Goal: Task Accomplishment & Management: Complete application form

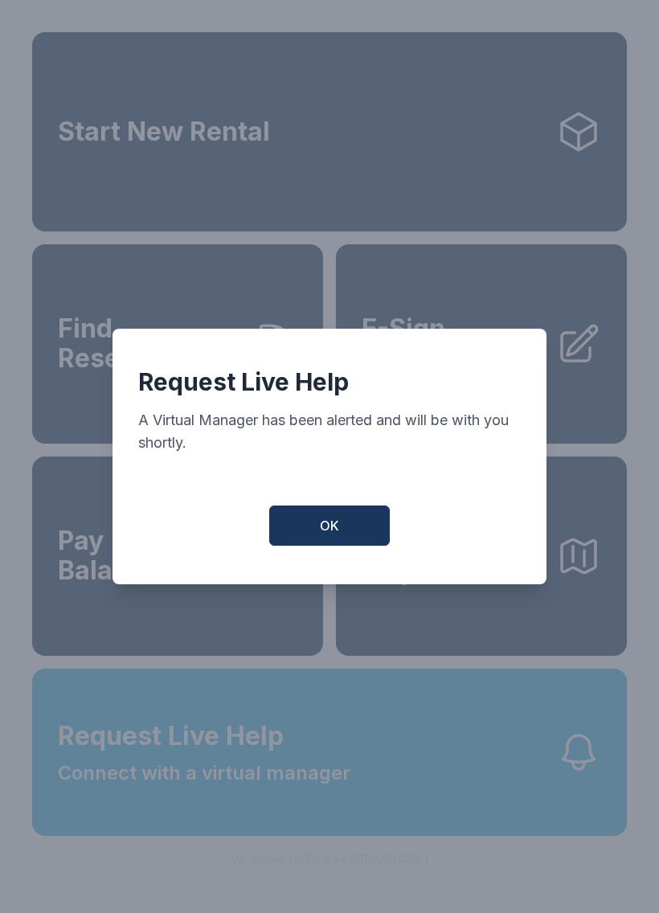
click at [357, 545] on button "OK" at bounding box center [329, 525] width 120 height 40
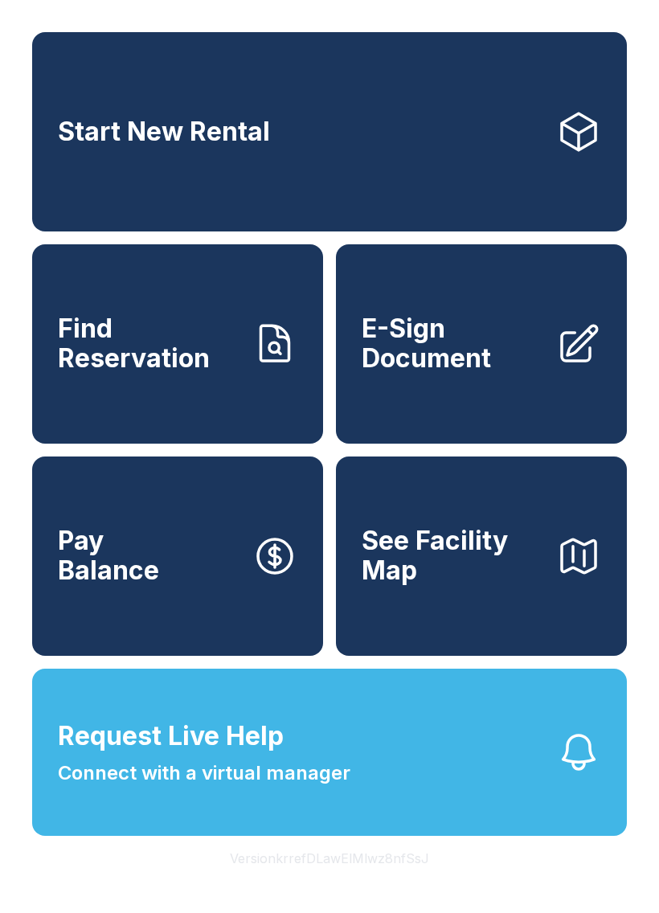
click at [341, 517] on button "See Facility Map" at bounding box center [481, 555] width 291 height 199
click at [560, 350] on icon at bounding box center [578, 343] width 45 height 45
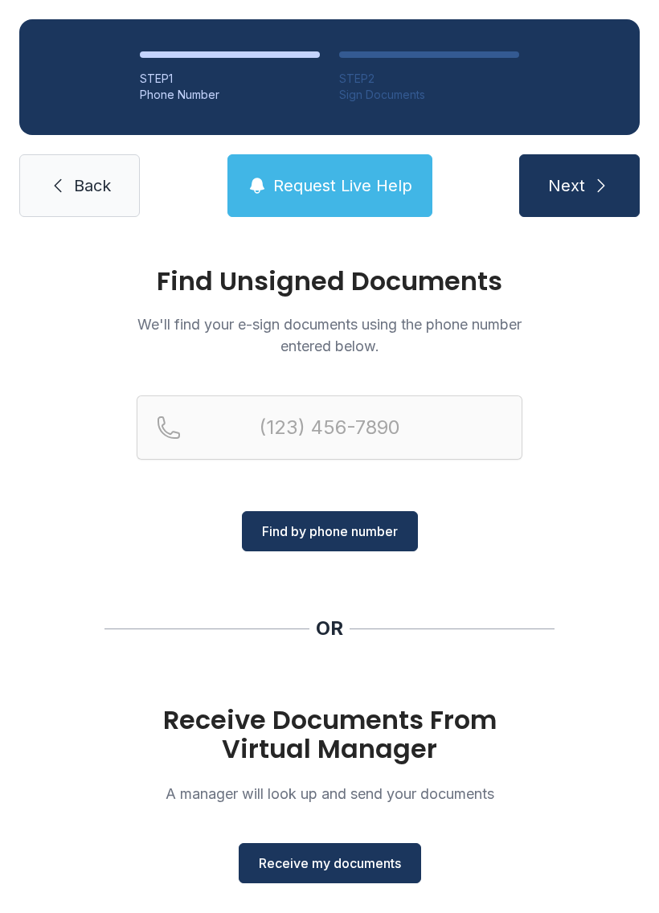
click at [339, 869] on span "Receive my documents" at bounding box center [330, 862] width 142 height 19
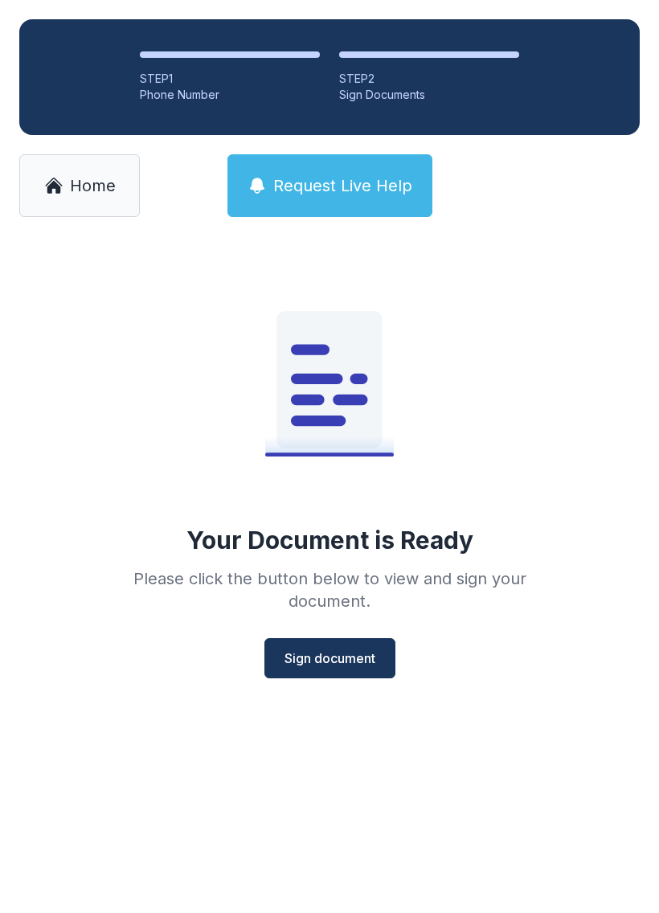
click at [337, 660] on span "Sign document" at bounding box center [329, 657] width 91 height 19
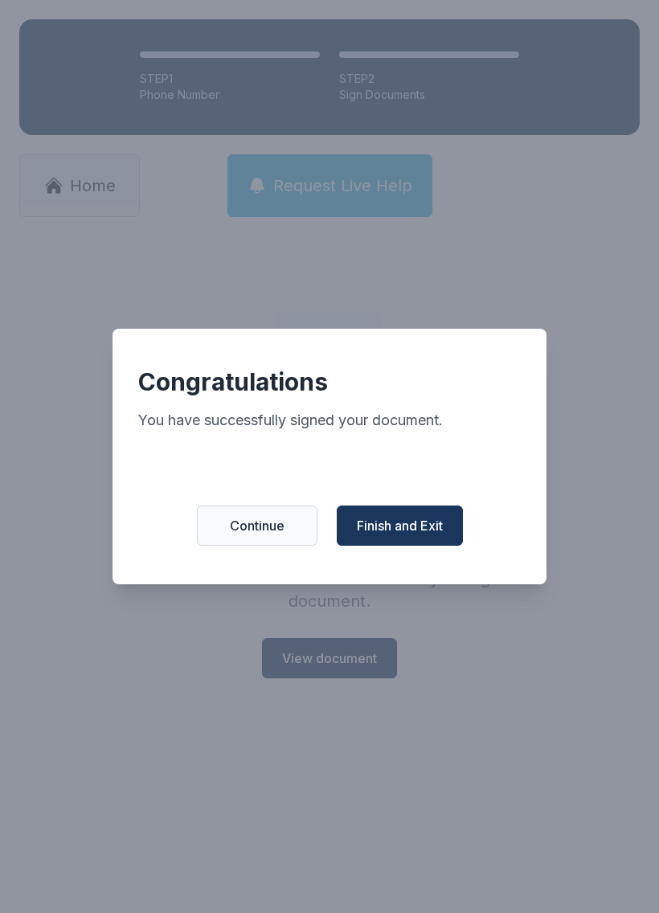
click at [405, 535] on span "Finish and Exit" at bounding box center [400, 525] width 86 height 19
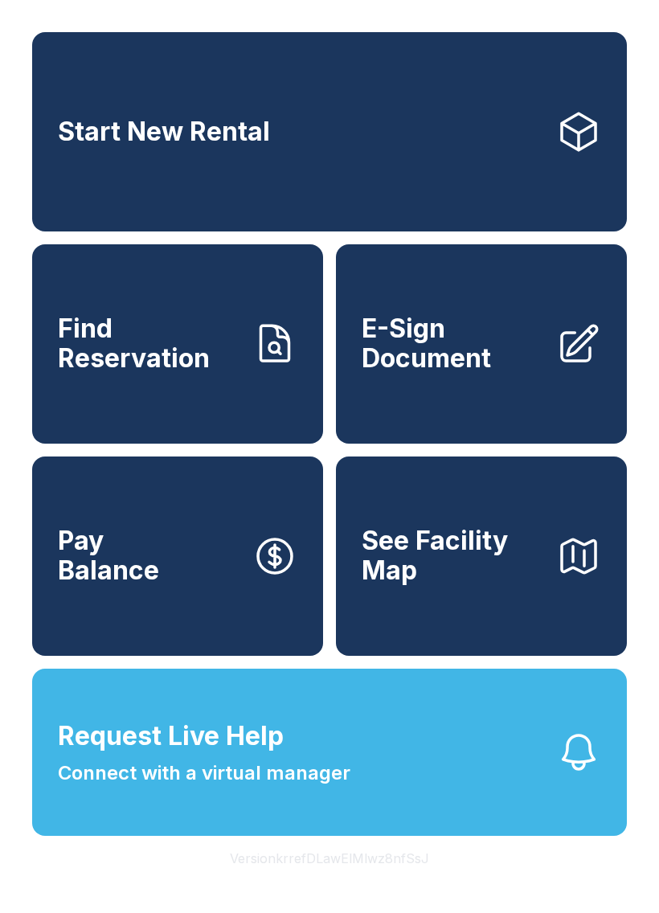
click at [453, 369] on span "E-Sign Document" at bounding box center [452, 343] width 182 height 59
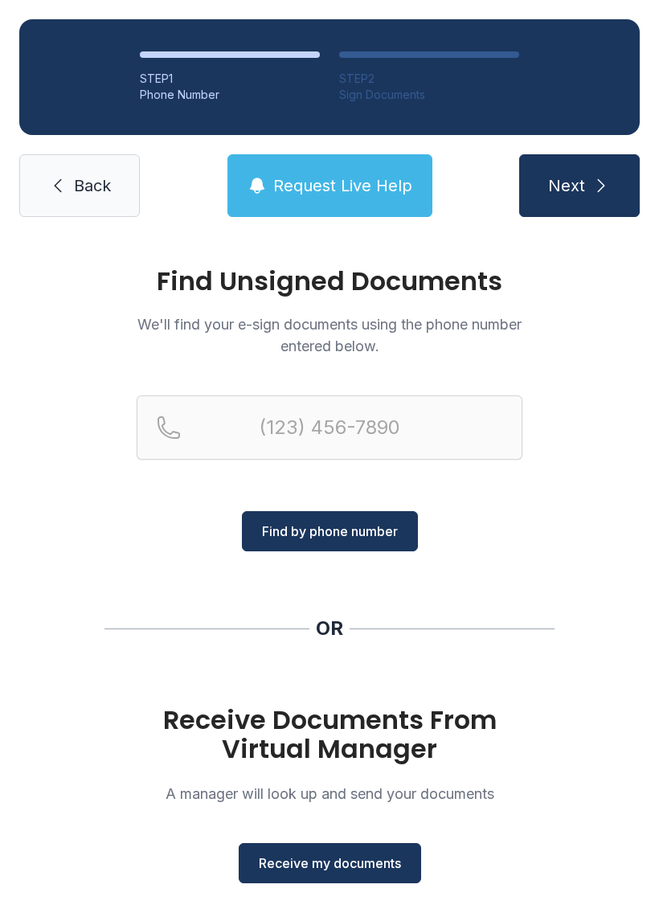
click at [326, 860] on span "Receive my documents" at bounding box center [330, 862] width 142 height 19
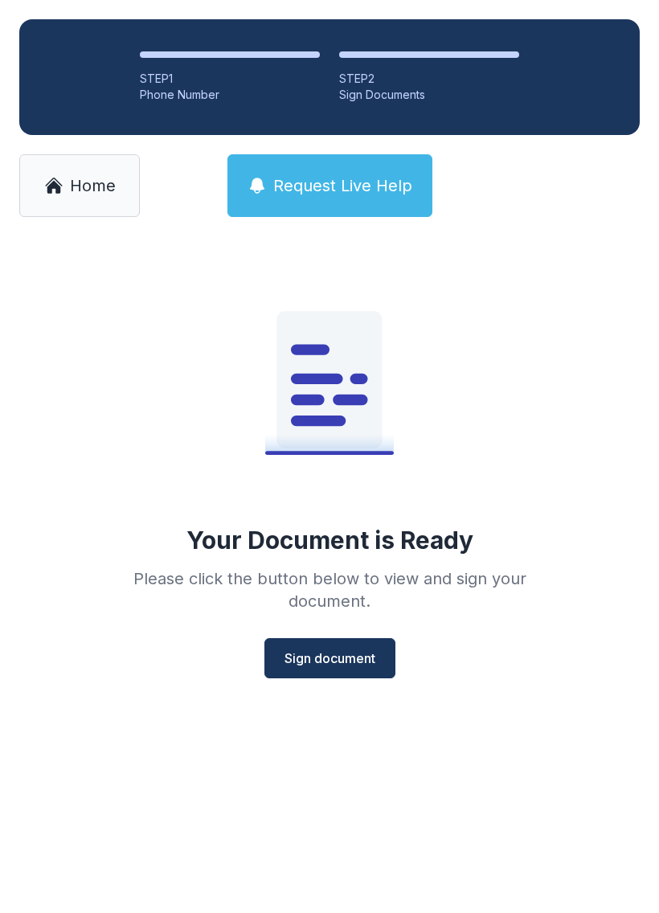
click at [333, 660] on span "Sign document" at bounding box center [329, 657] width 91 height 19
click at [95, 186] on span "Home" at bounding box center [93, 185] width 46 height 22
